Goal: Information Seeking & Learning: Learn about a topic

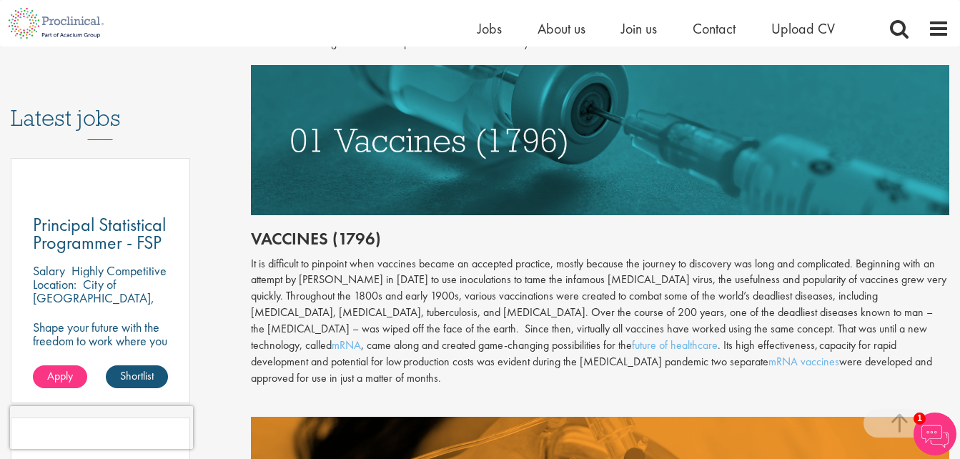
scroll to position [703, 0]
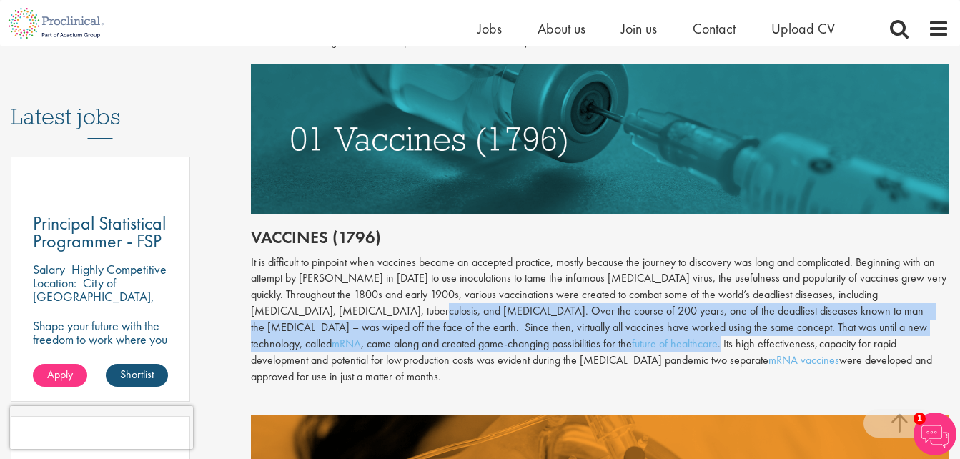
drag, startPoint x: 367, startPoint y: 309, endPoint x: 465, endPoint y: 346, distance: 105.1
click at [465, 346] on div "It is difficult to pinpoint when vaccines became an accepted practice, mostly b…" at bounding box center [600, 319] width 698 height 131
copy div "Over the course of 200 years, one of the deadliest diseases known to man – the …"
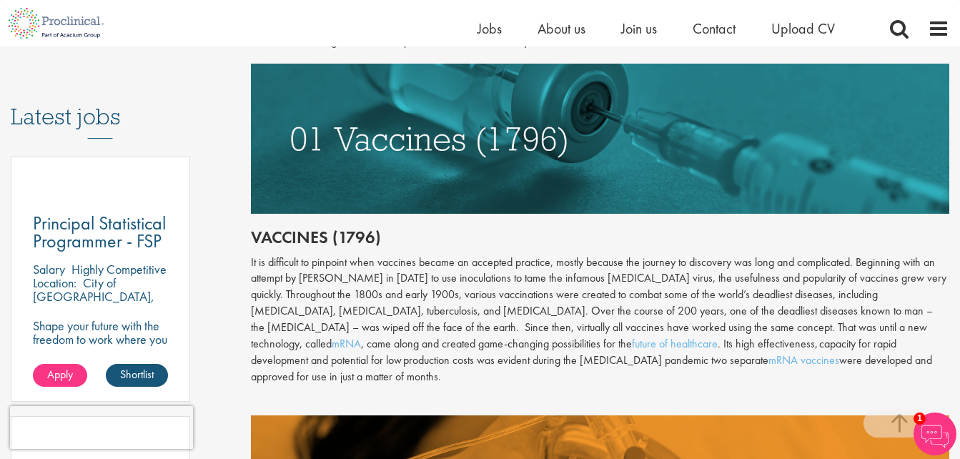
click at [230, 121] on div "Content types Quizzes Blogs Guidebooks & Reports Videos Infographics Case studi…" at bounding box center [120, 67] width 240 height 1218
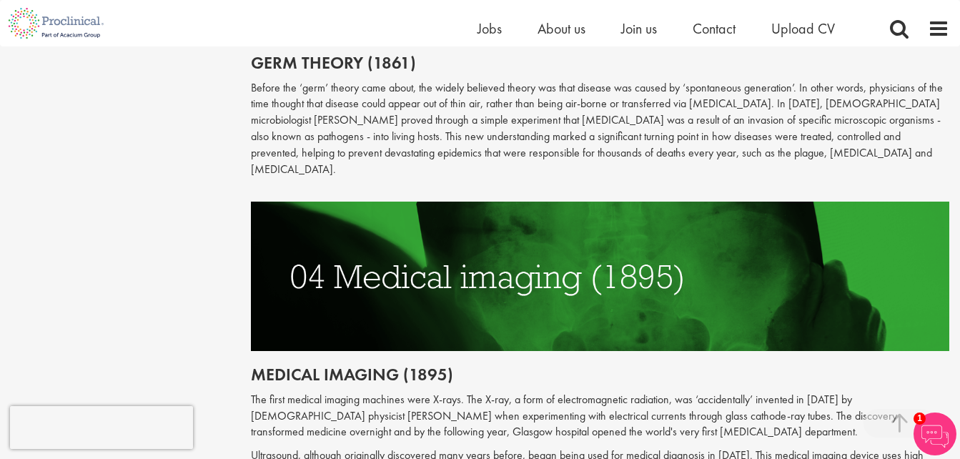
scroll to position [1516, 0]
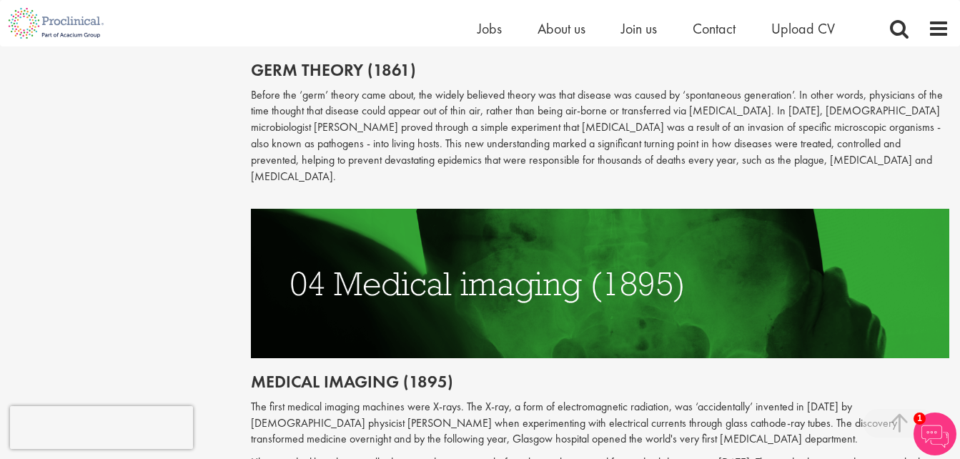
click at [531, 138] on p "Before the ‘germ’ theory came about, the widely believed theory was that diseas…" at bounding box center [600, 136] width 698 height 98
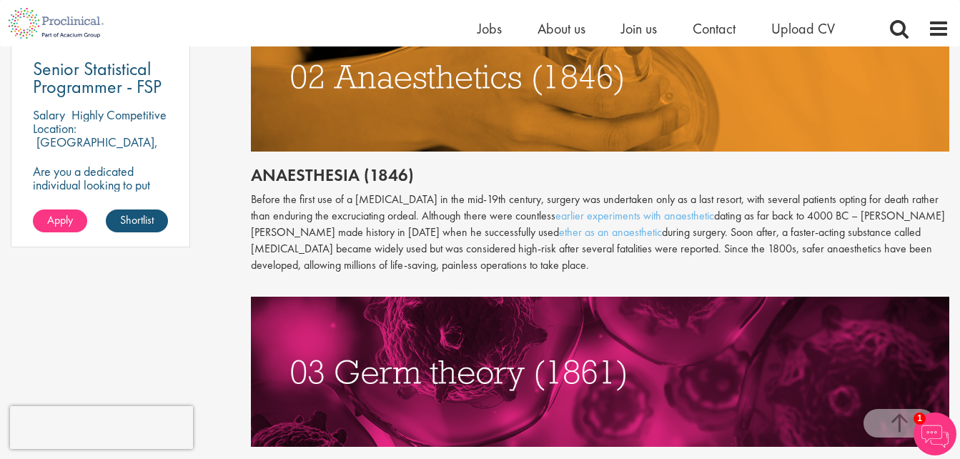
scroll to position [1094, 0]
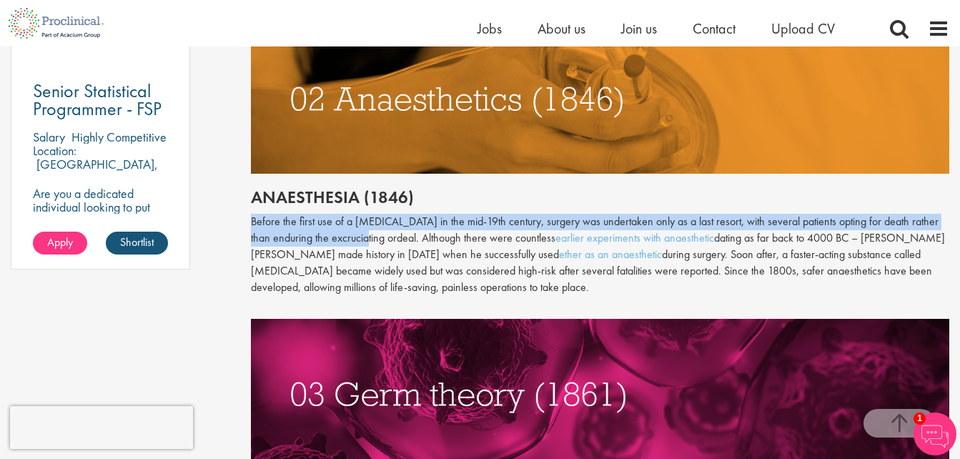
drag, startPoint x: 244, startPoint y: 205, endPoint x: 344, endPoint y: 217, distance: 100.1
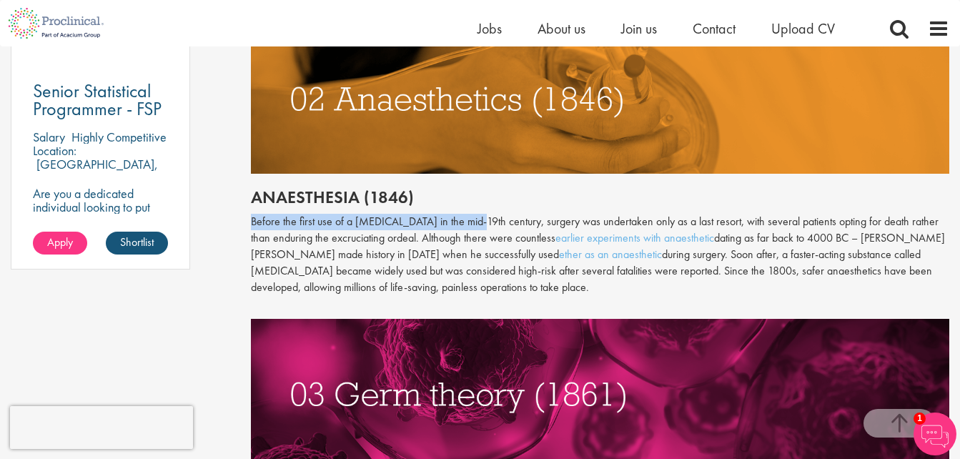
drag, startPoint x: 241, startPoint y: 202, endPoint x: 387, endPoint y: 184, distance: 147.5
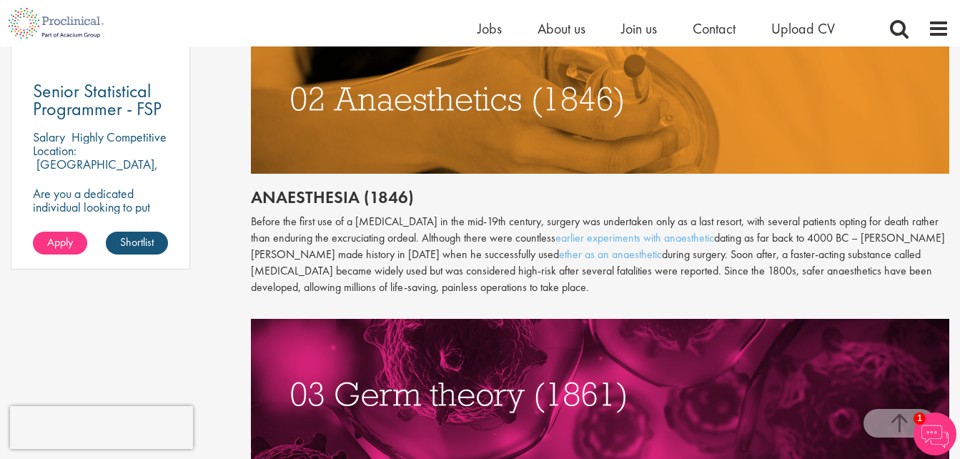
click at [346, 188] on h2 "Anaesthesia (1846)" at bounding box center [600, 197] width 698 height 19
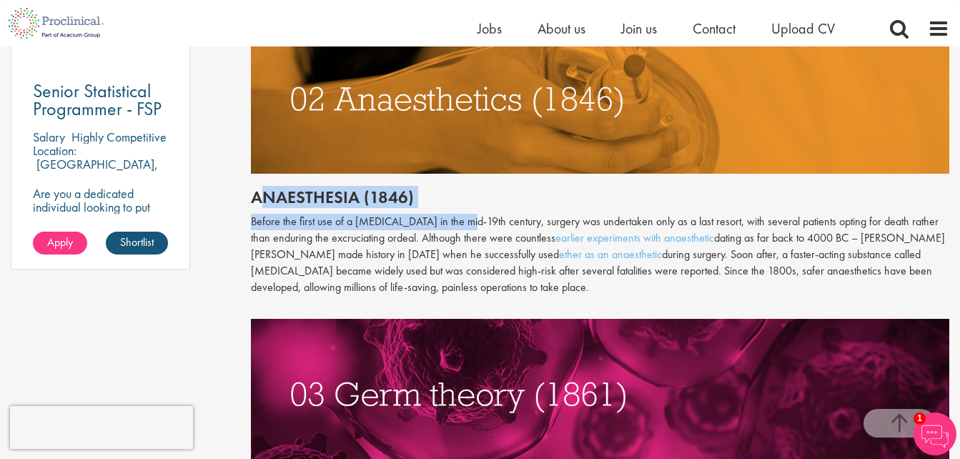
drag, startPoint x: 258, startPoint y: 174, endPoint x: 457, endPoint y: 198, distance: 200.1
click at [457, 198] on div "Throughout history, disease has been a subject of fear and fascination in equal…" at bounding box center [600, 200] width 698 height 1228
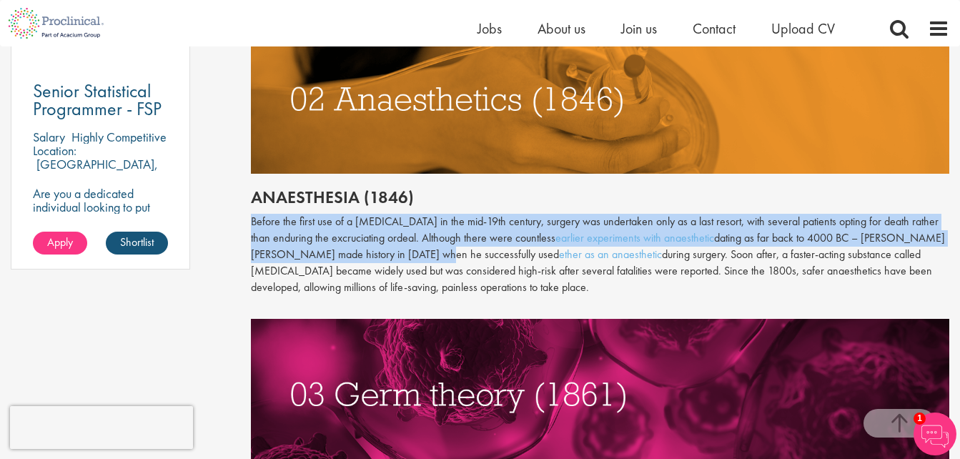
drag, startPoint x: 246, startPoint y: 204, endPoint x: 435, endPoint y: 235, distance: 191.3
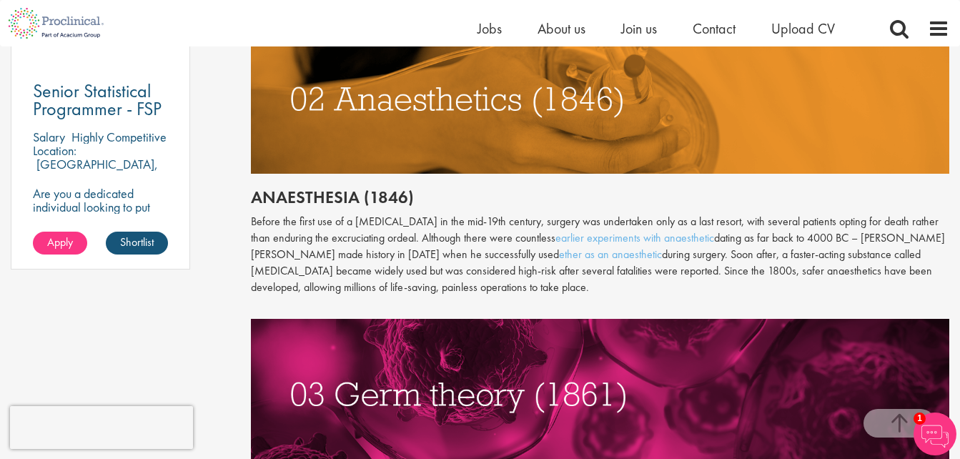
click at [257, 188] on h2 "Anaesthesia (1846)" at bounding box center [600, 197] width 698 height 19
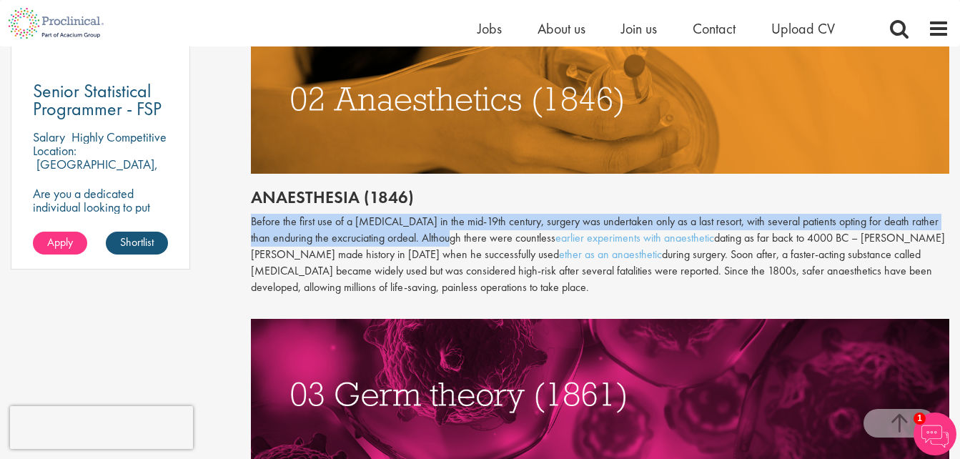
drag, startPoint x: 242, startPoint y: 201, endPoint x: 425, endPoint y: 224, distance: 184.4
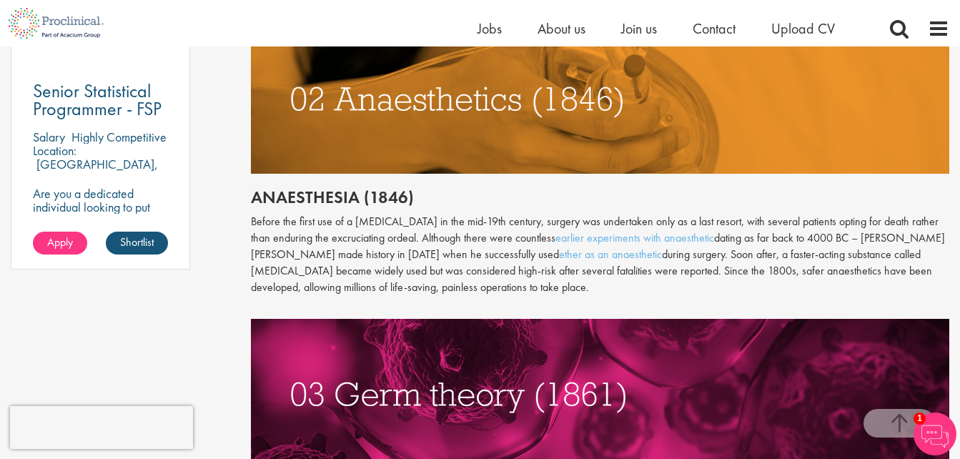
click at [439, 188] on h2 "Anaesthesia (1846)" at bounding box center [600, 197] width 698 height 19
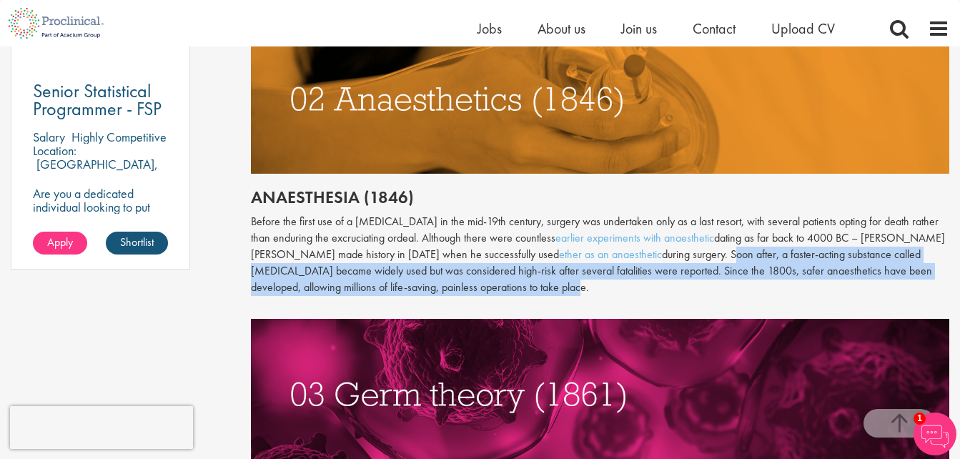
drag, startPoint x: 677, startPoint y: 239, endPoint x: 715, endPoint y: 270, distance: 49.2
click at [715, 270] on p "Before the first use of a [MEDICAL_DATA] in the mid-19th century, surgery was u…" at bounding box center [600, 254] width 698 height 81
copy p "Soon after, a faster-acting substance called [MEDICAL_DATA] became widely used …"
